Goal: Navigation & Orientation: Find specific page/section

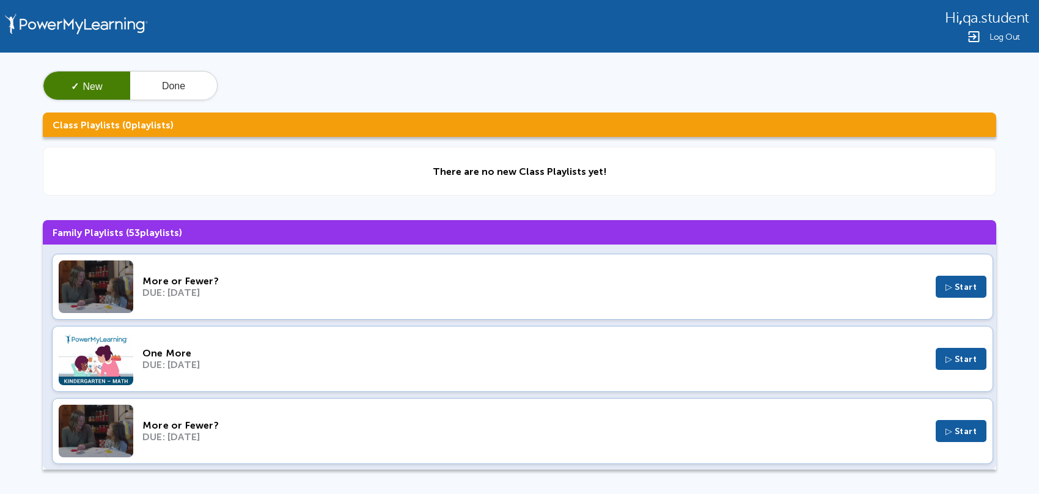
click at [1003, 38] on span "Log Out" at bounding box center [1004, 36] width 31 height 9
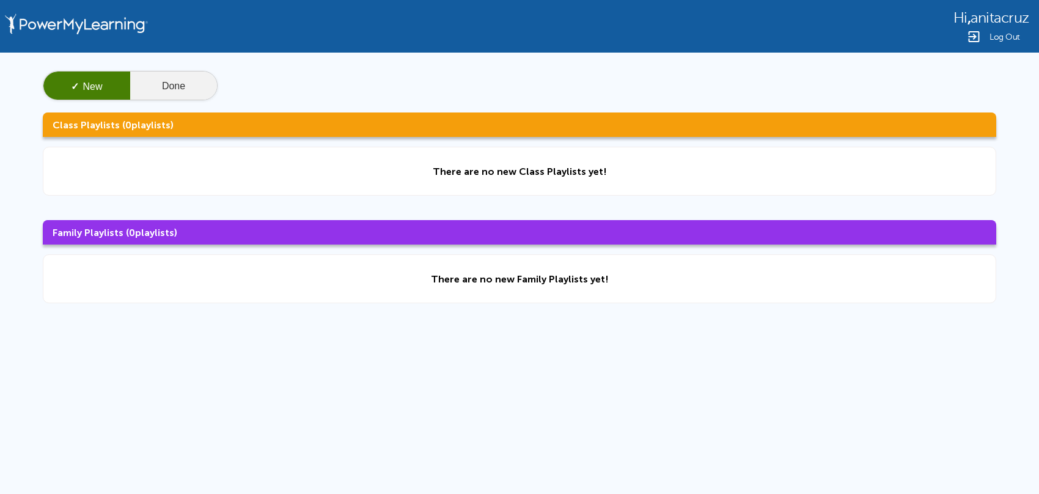
click at [178, 97] on button "Done" at bounding box center [173, 85] width 87 height 29
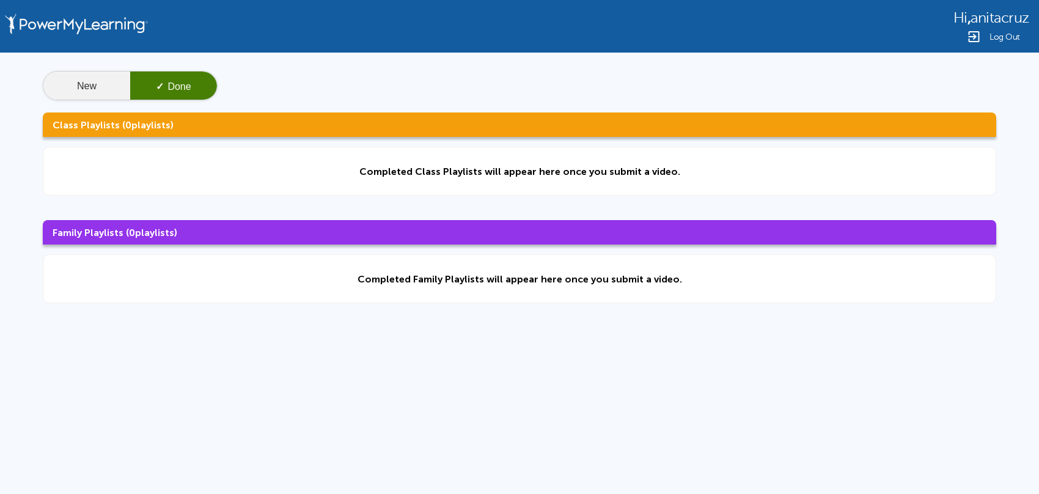
click at [73, 92] on button "New" at bounding box center [86, 85] width 87 height 29
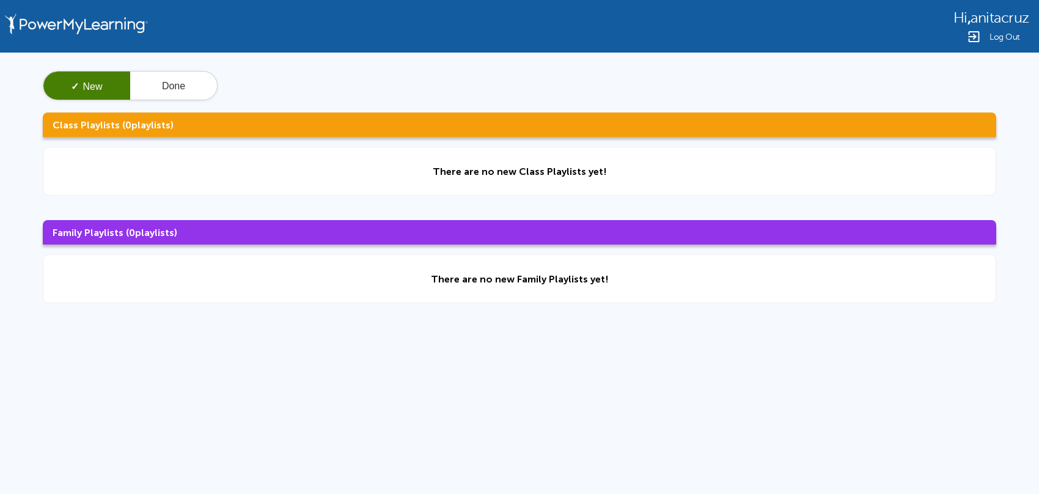
click at [184, 436] on div "Hi , anitacruz Log Out ✓ New Done Class Playlists ( 0 playlists) There are no n…" at bounding box center [519, 259] width 1039 height 519
click at [164, 90] on button "Done" at bounding box center [173, 85] width 87 height 29
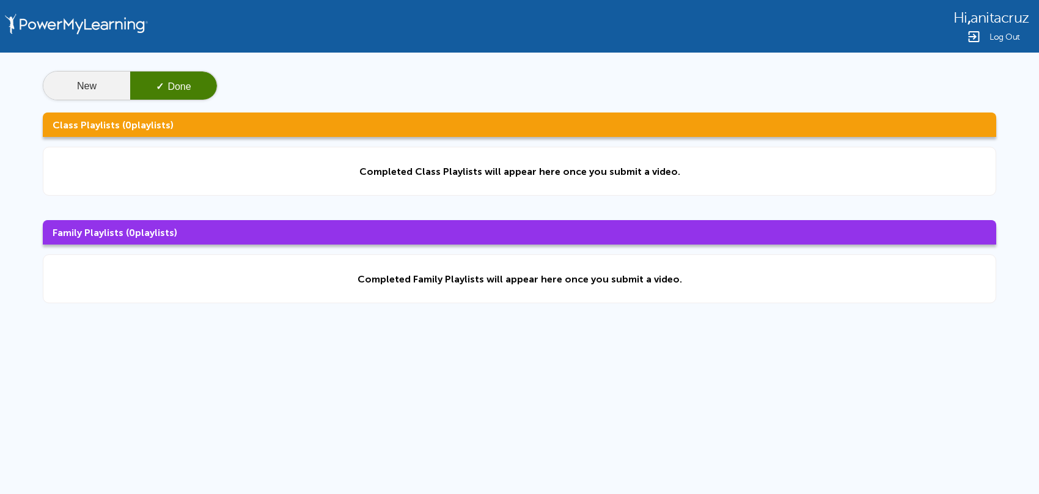
click at [93, 75] on button "New" at bounding box center [86, 85] width 87 height 29
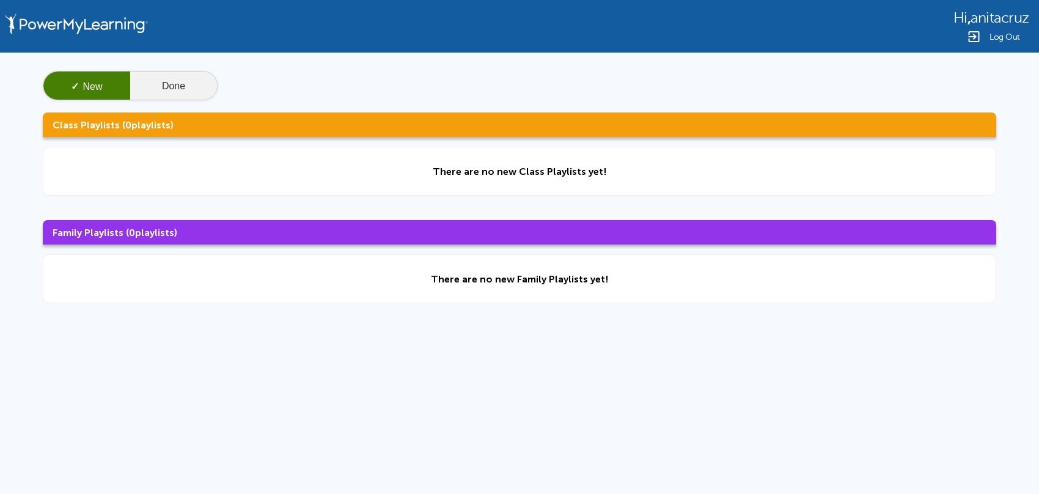
click at [152, 79] on button "Done" at bounding box center [173, 85] width 87 height 29
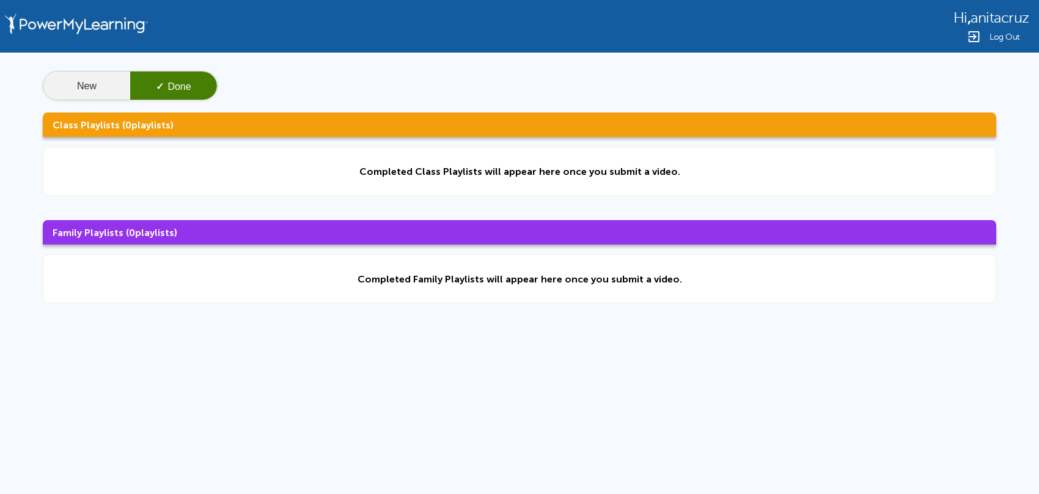
click at [115, 86] on button "New" at bounding box center [86, 85] width 87 height 29
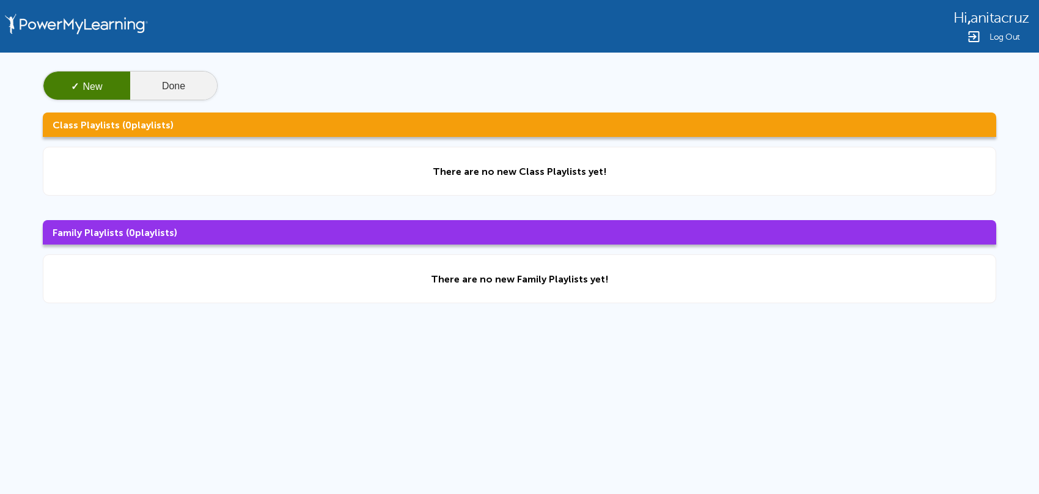
click at [188, 89] on button "Done" at bounding box center [173, 85] width 87 height 29
click at [145, 84] on button "Done" at bounding box center [173, 85] width 87 height 29
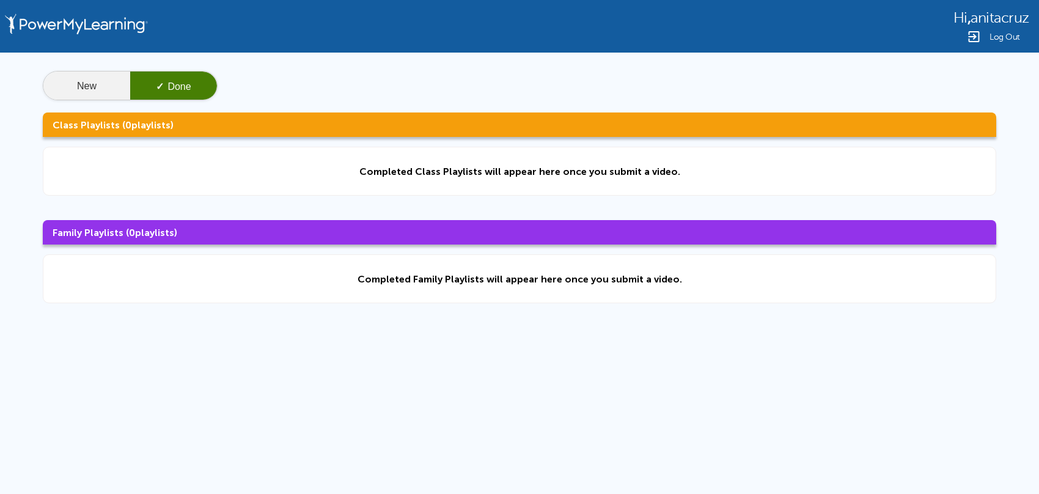
click at [104, 95] on button "New" at bounding box center [86, 85] width 87 height 29
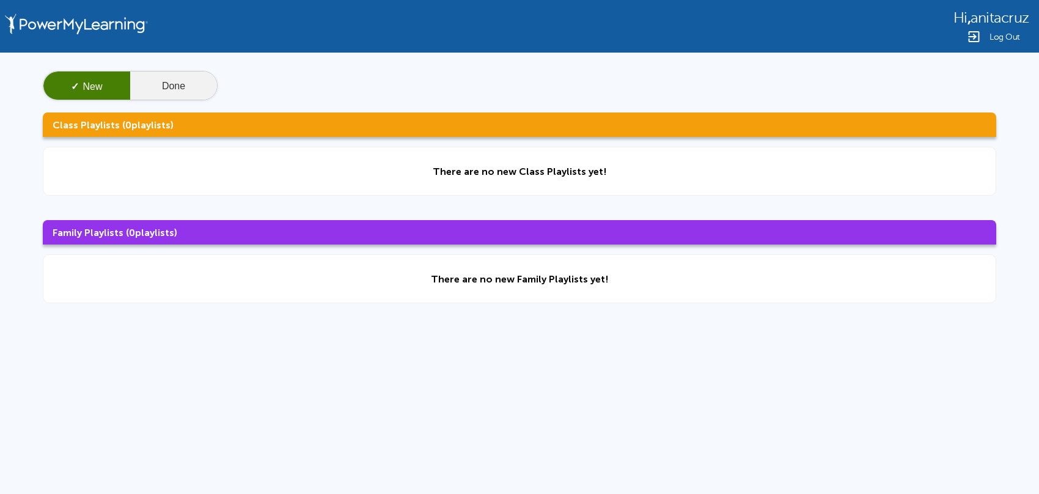
click at [186, 94] on button "Done" at bounding box center [173, 85] width 87 height 29
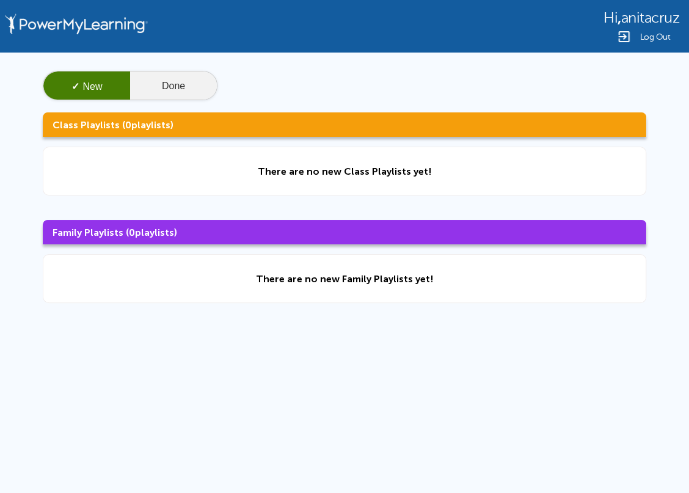
click at [158, 82] on button "Done" at bounding box center [173, 85] width 87 height 29
click at [155, 90] on button "Done" at bounding box center [173, 85] width 87 height 29
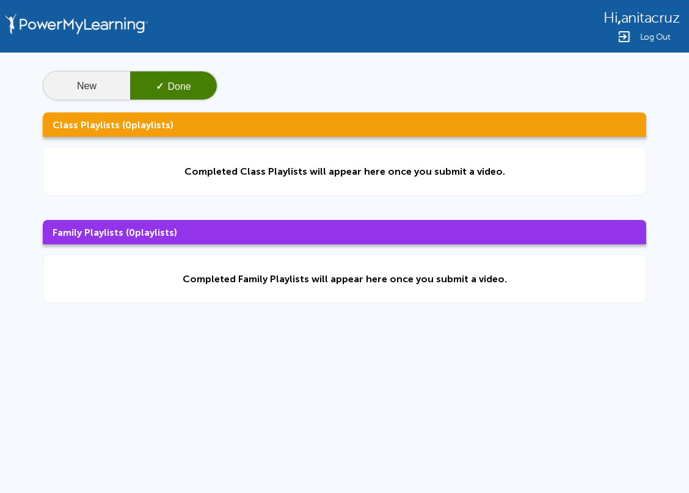
click at [116, 89] on button "New" at bounding box center [86, 85] width 87 height 29
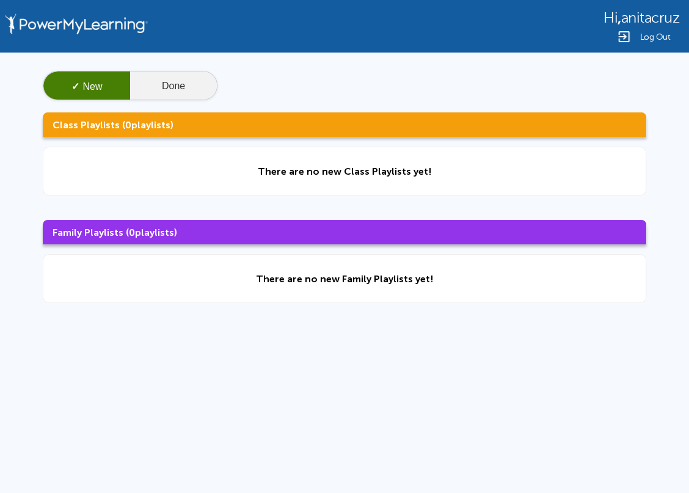
drag, startPoint x: 118, startPoint y: 64, endPoint x: 162, endPoint y: 89, distance: 51.1
click at [120, 64] on div "✓ New Done Class Playlists ( 0 playlists) There are no new Class Playlists yet!…" at bounding box center [344, 187] width 689 height 269
click at [166, 89] on button "Done" at bounding box center [173, 85] width 87 height 29
click at [152, 93] on button "Done" at bounding box center [173, 85] width 87 height 29
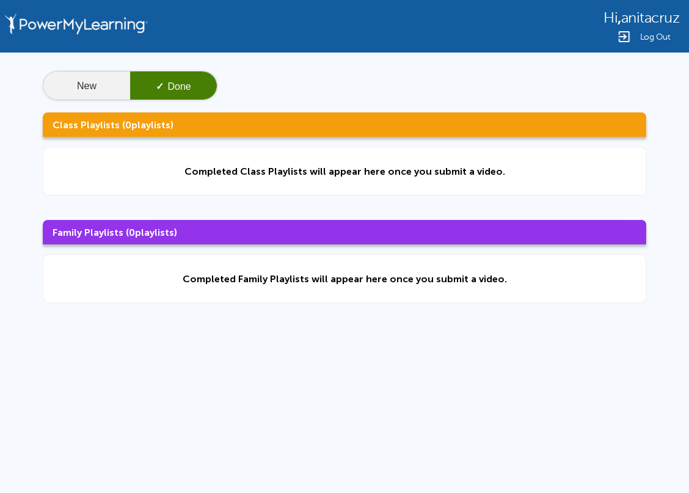
click at [100, 84] on button "New" at bounding box center [86, 85] width 87 height 29
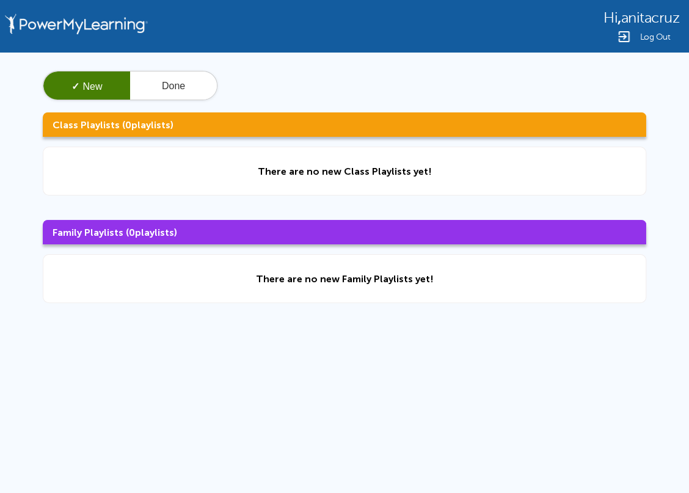
drag, startPoint x: 646, startPoint y: 20, endPoint x: 679, endPoint y: 21, distance: 32.4
click at [679, 21] on span "anitacruz" at bounding box center [650, 18] width 59 height 16
click at [553, 24] on div "Hi , anitacruz Log Out" at bounding box center [344, 26] width 689 height 53
drag, startPoint x: 577, startPoint y: 21, endPoint x: 687, endPoint y: 21, distance: 110.0
click at [687, 21] on div "Hi , anitacruz Log Out" at bounding box center [344, 26] width 689 height 53
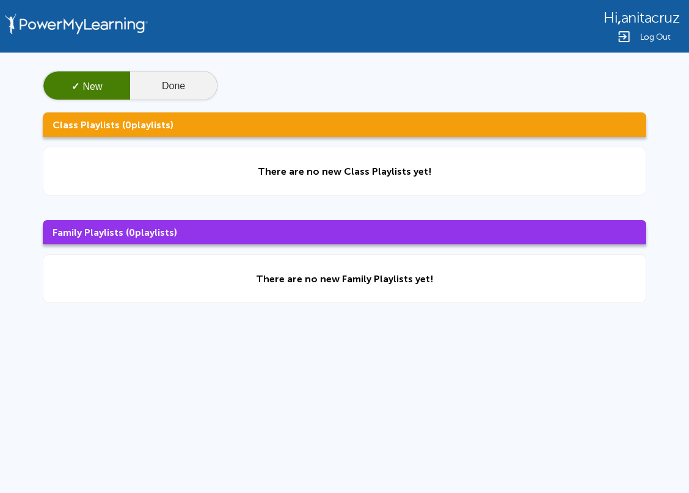
click at [150, 80] on button "Done" at bounding box center [173, 85] width 87 height 29
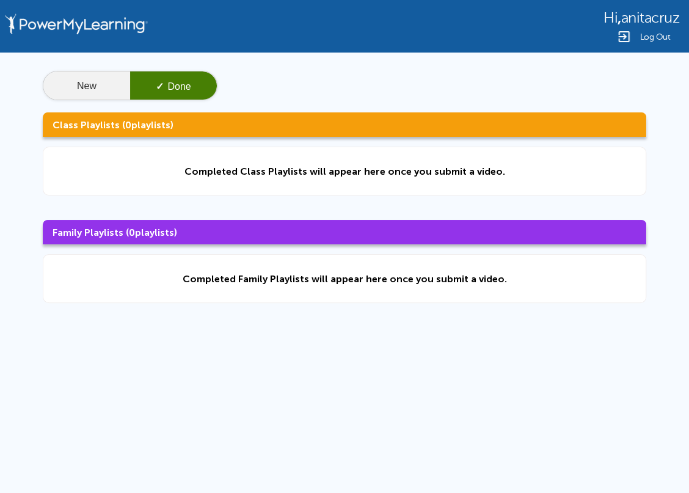
click at [78, 89] on button "New" at bounding box center [86, 85] width 87 height 29
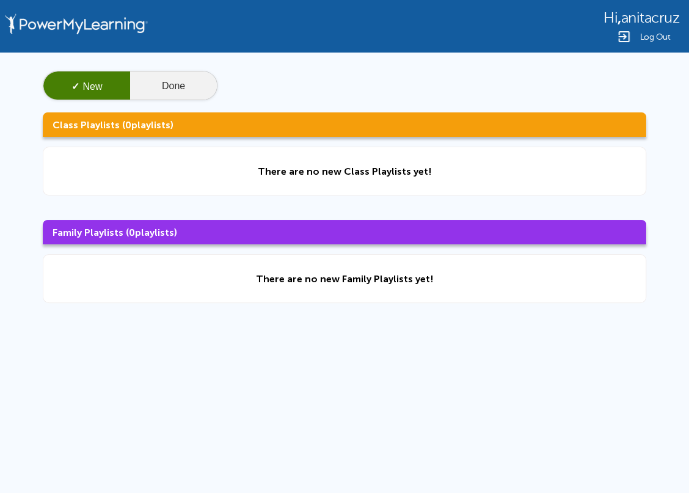
click at [159, 88] on button "Done" at bounding box center [173, 85] width 87 height 29
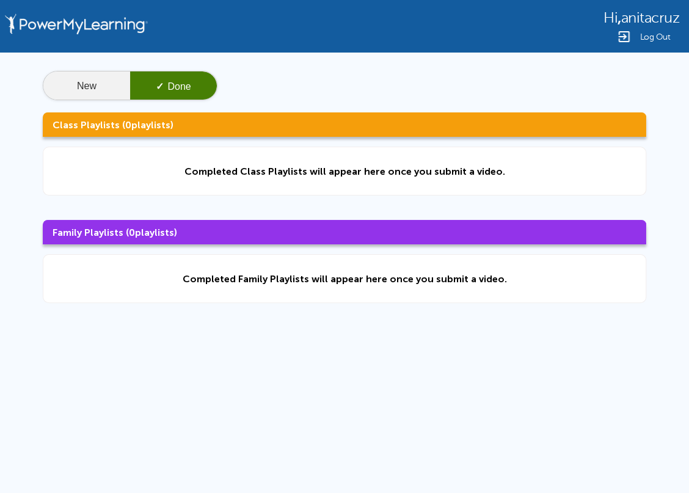
click at [103, 88] on button "New" at bounding box center [86, 85] width 87 height 29
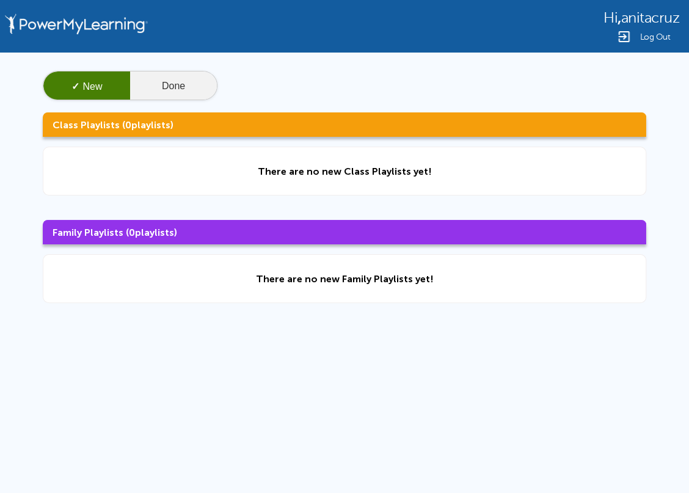
click at [173, 84] on button "Done" at bounding box center [173, 85] width 87 height 29
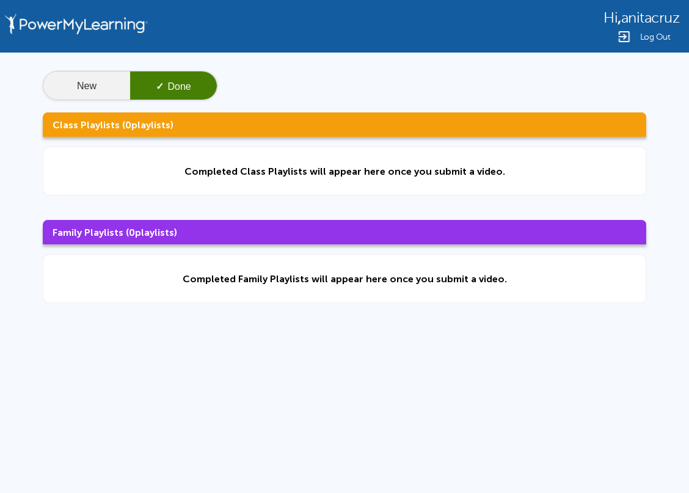
click at [120, 84] on button "New" at bounding box center [86, 85] width 87 height 29
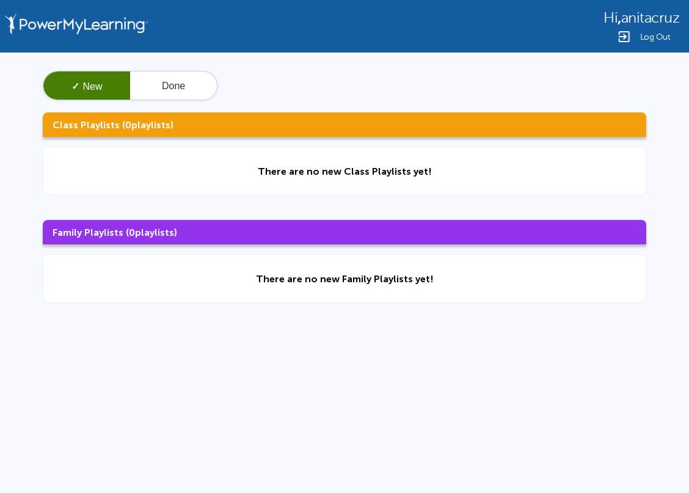
drag, startPoint x: 497, startPoint y: 326, endPoint x: 528, endPoint y: 319, distance: 31.4
click at [498, 326] on div "Hi , anitacruz Log Out ✓ New Done Class Playlists ( 0 playlists) There are no n…" at bounding box center [344, 259] width 689 height 519
click at [199, 364] on div "Hi , anitacruz Log Out ✓ New Done Class Playlists ( 0 playlists) There are no n…" at bounding box center [344, 259] width 689 height 519
click at [217, 330] on div "Hi , anitacruz Log Out ✓ New Done Class Playlists ( 0 playlists) There are no n…" at bounding box center [344, 259] width 689 height 519
click at [647, 17] on span "anitacruz" at bounding box center [650, 18] width 59 height 16
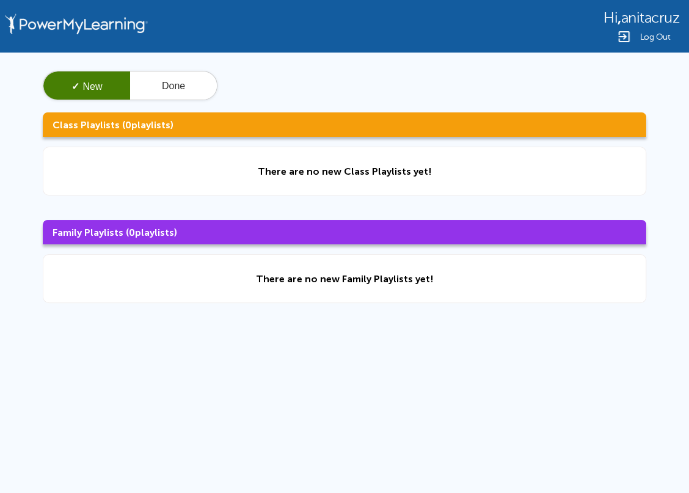
click at [659, 32] on span "Log Out" at bounding box center [655, 36] width 31 height 9
click at [175, 87] on button "Done" at bounding box center [173, 85] width 87 height 29
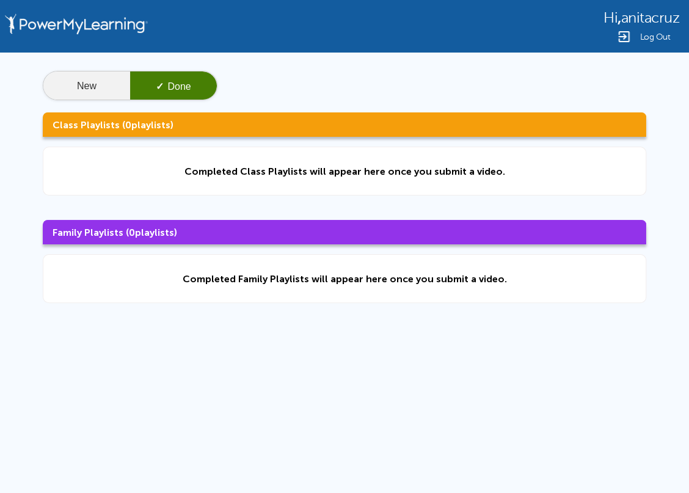
click at [107, 81] on button "New" at bounding box center [86, 85] width 87 height 29
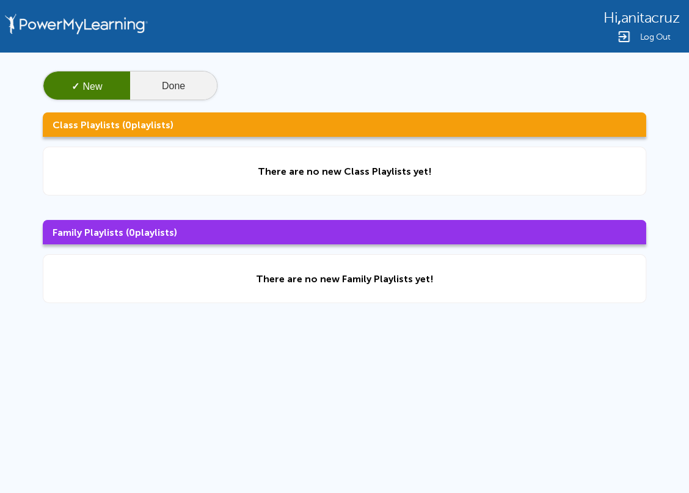
click at [168, 89] on button "Done" at bounding box center [173, 85] width 87 height 29
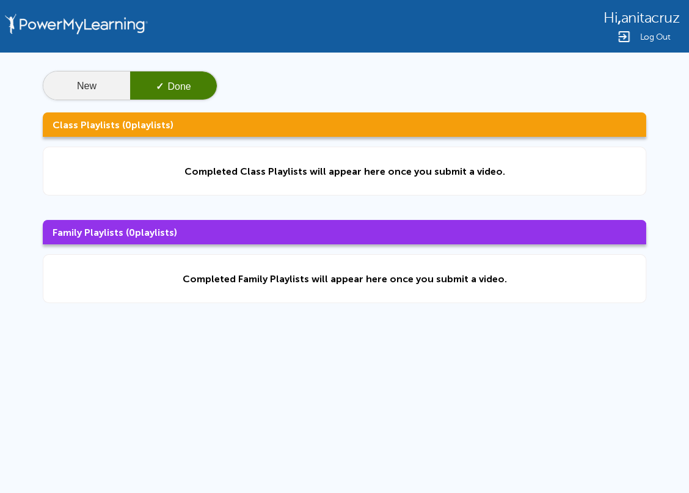
click at [100, 87] on button "New" at bounding box center [86, 85] width 87 height 29
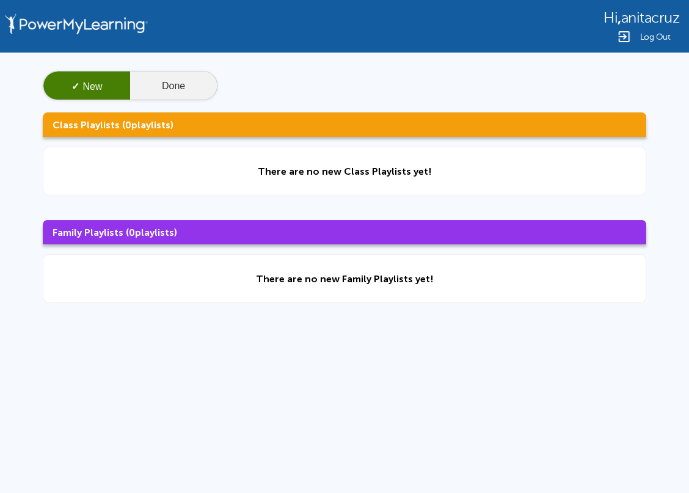
click at [200, 91] on button "Done" at bounding box center [173, 85] width 87 height 29
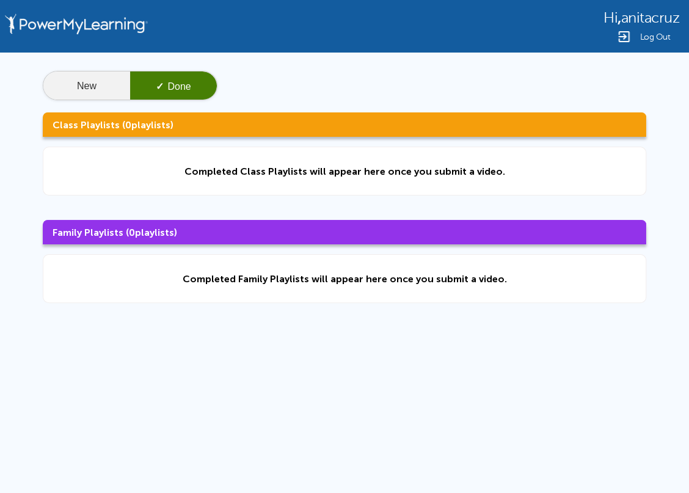
drag, startPoint x: 71, startPoint y: 93, endPoint x: 90, endPoint y: 98, distance: 19.6
click at [71, 95] on button "New" at bounding box center [86, 85] width 87 height 29
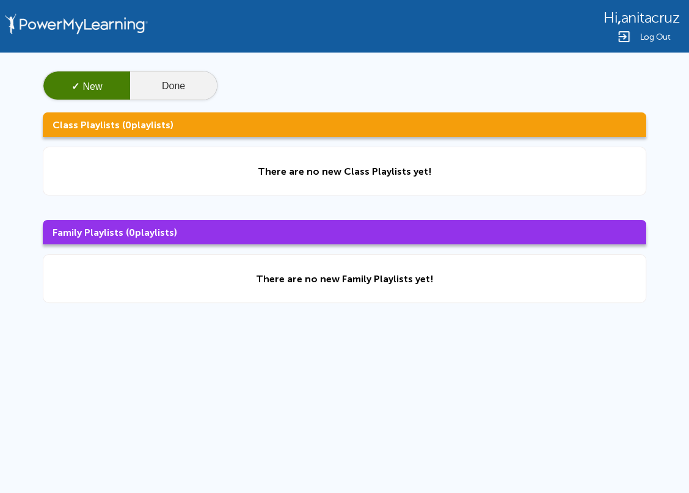
click at [170, 99] on button "Done" at bounding box center [173, 85] width 87 height 29
click at [154, 360] on div "Hi , anitacruz Log Out ✓ New Done Class Playlists ( 0 playlists) There are no n…" at bounding box center [344, 259] width 689 height 519
click at [510, 393] on div "Hi , anitacruz Log Out ✓ New Done Class Playlists ( 0 playlists) There are no n…" at bounding box center [344, 259] width 689 height 519
